Goal: Transaction & Acquisition: Purchase product/service

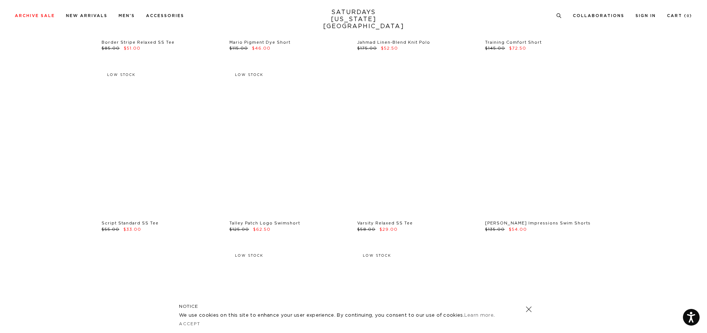
scroll to position [1297, 0]
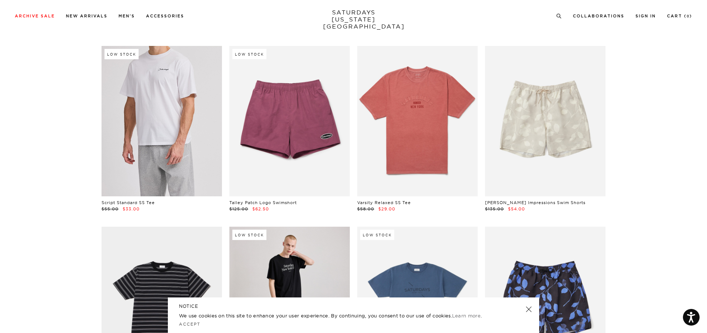
click at [157, 114] on link at bounding box center [162, 121] width 120 height 150
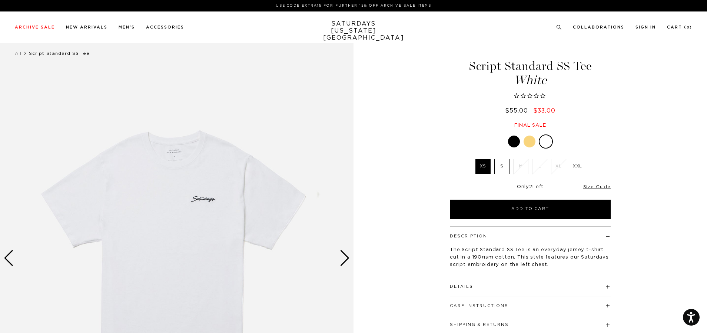
click at [530, 140] on div at bounding box center [530, 142] width 12 height 12
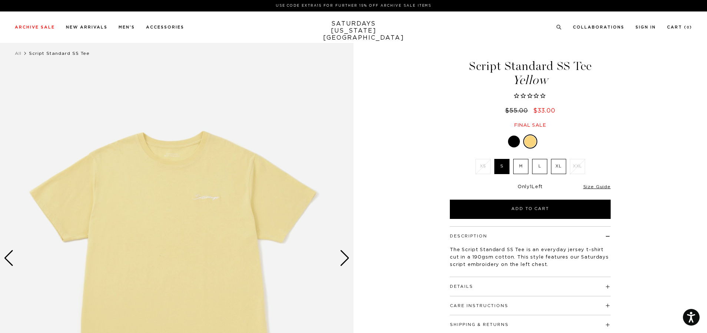
click at [511, 143] on div at bounding box center [514, 142] width 12 height 12
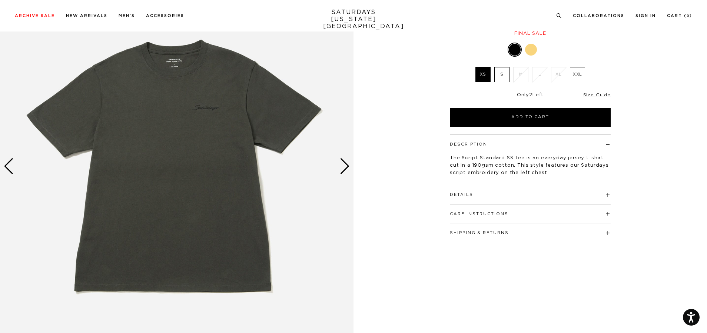
scroll to position [111, 0]
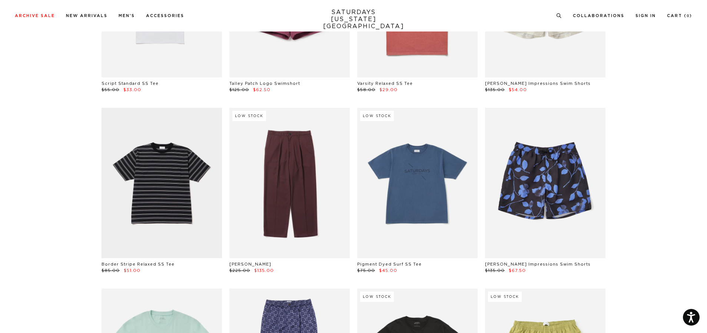
scroll to position [1333, 0]
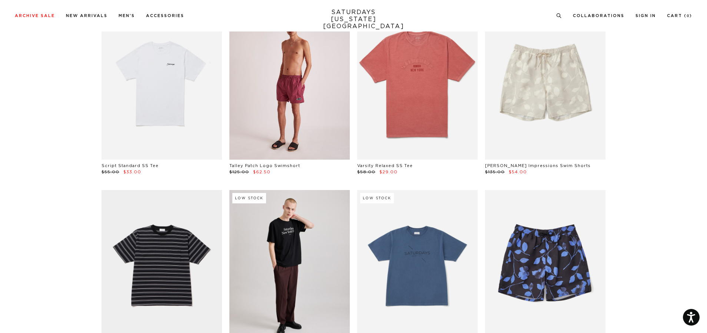
click at [318, 85] on link at bounding box center [289, 84] width 120 height 150
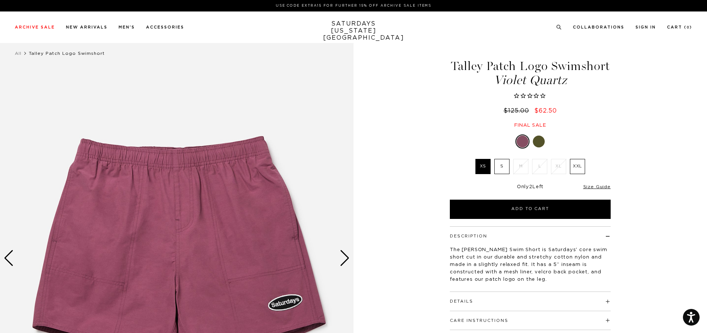
click at [345, 259] on div "Next slide" at bounding box center [345, 258] width 10 height 16
